Goal: Information Seeking & Learning: Learn about a topic

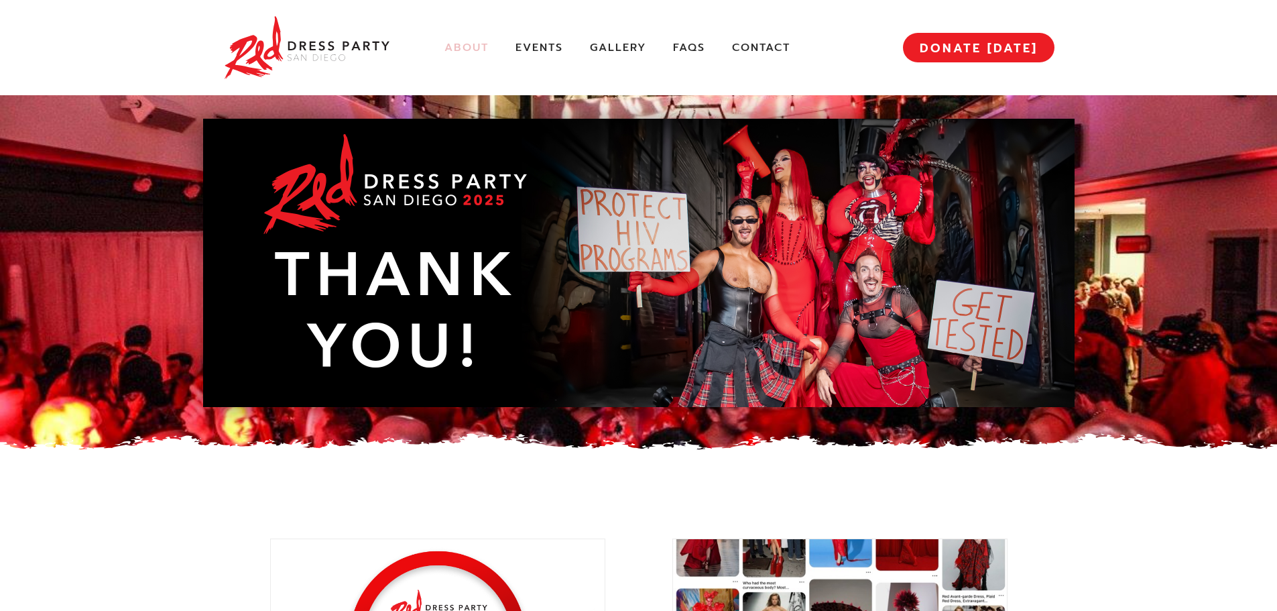
click at [470, 51] on link "About" at bounding box center [466, 48] width 44 height 14
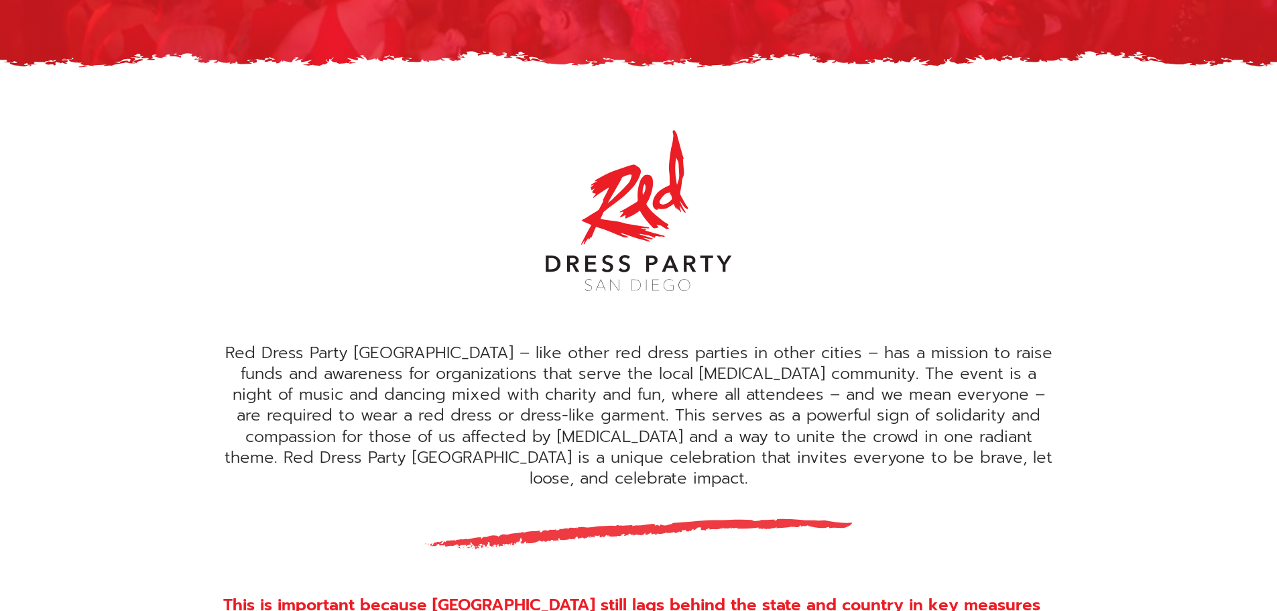
scroll to position [268, 0]
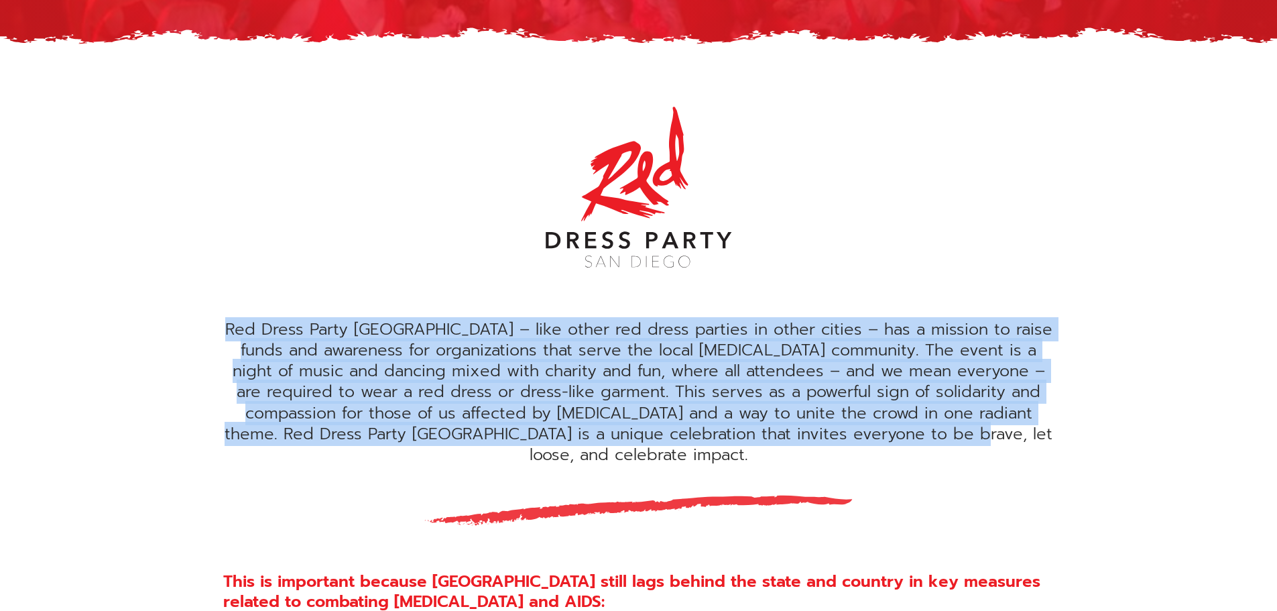
drag, startPoint x: 221, startPoint y: 323, endPoint x: 991, endPoint y: 442, distance: 778.5
click at [991, 442] on div "Red Dress Party [GEOGRAPHIC_DATA] – like other red dress parties in other citie…" at bounding box center [638, 437] width 871 height 702
copy div "Red Dress Party [GEOGRAPHIC_DATA] – like other red dress parties in other citie…"
